Goal: Task Accomplishment & Management: Manage account settings

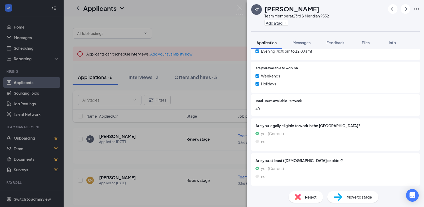
scroll to position [237, 0]
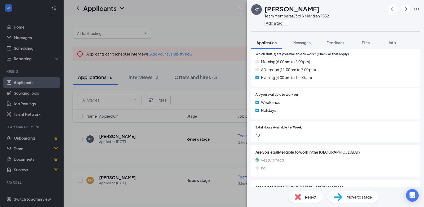
click at [144, 141] on div "KT [PERSON_NAME] Team Member at 23rd & Meridian 9532 Add a tag Application Mess…" at bounding box center [212, 103] width 424 height 207
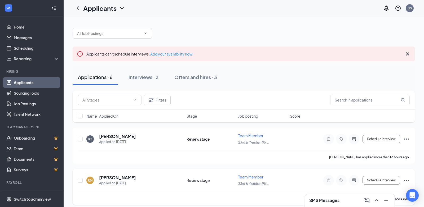
click at [120, 179] on h5 "[PERSON_NAME]" at bounding box center [117, 178] width 37 height 6
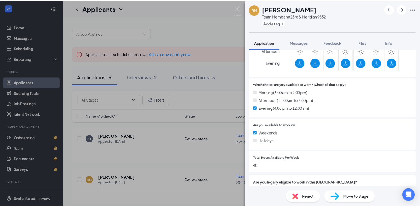
scroll to position [264, 0]
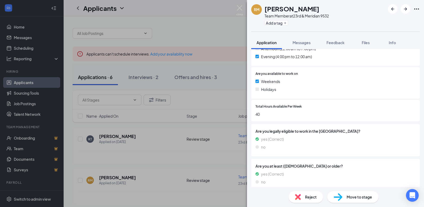
click at [161, 143] on div "RM [PERSON_NAME] Team Member at 23rd & Meridian 9532 Add a tag Application Mess…" at bounding box center [212, 103] width 424 height 207
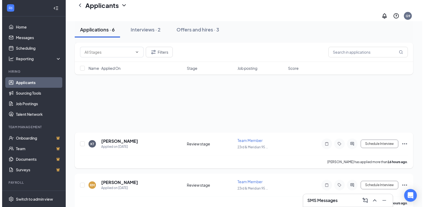
scroll to position [53, 0]
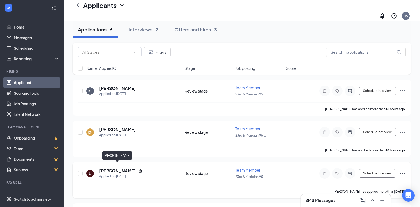
click at [112, 168] on h5 "[PERSON_NAME]" at bounding box center [117, 171] width 37 height 6
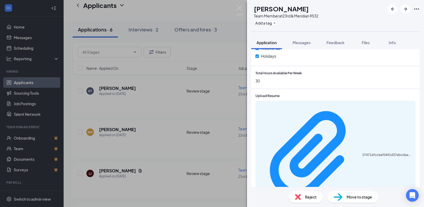
scroll to position [292, 0]
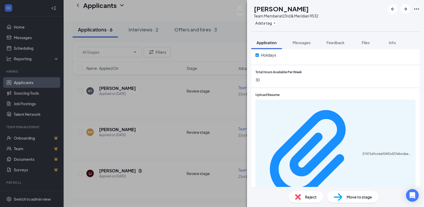
click at [168, 139] on div "[PERSON_NAME] Ladaven [PERSON_NAME] Team Member at 23rd & Meridian 9532 Add a t…" at bounding box center [212, 103] width 424 height 207
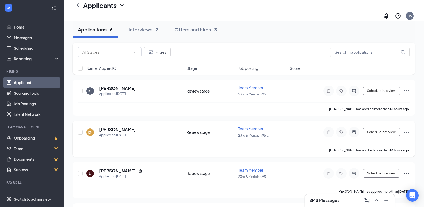
scroll to position [132, 0]
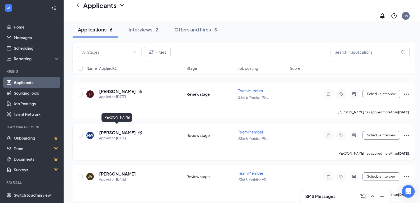
click at [111, 130] on h5 "[PERSON_NAME]" at bounding box center [117, 133] width 37 height 6
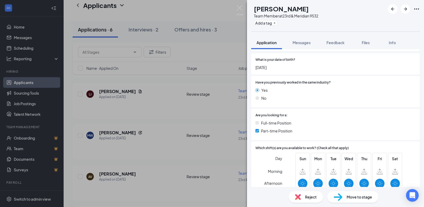
scroll to position [40, 0]
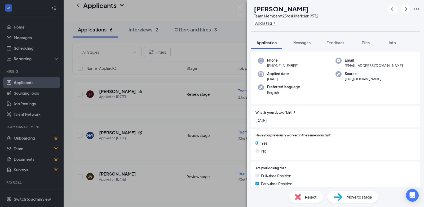
click at [162, 116] on div "[PERSON_NAME] Team Member at 23rd & Meridian 9532 Add a tag Application Message…" at bounding box center [212, 103] width 424 height 207
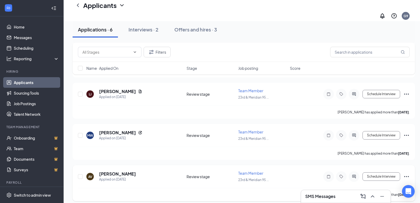
click at [114, 171] on div "AV [PERSON_NAME] Applied on [DATE] Review stage Team Member 23rd & Meridian 95 …" at bounding box center [244, 179] width 332 height 17
click at [112, 171] on h5 "[PERSON_NAME]" at bounding box center [117, 174] width 37 height 6
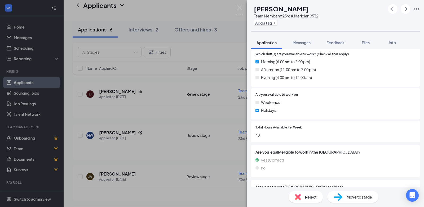
scroll to position [78, 0]
